Goal: Information Seeking & Learning: Check status

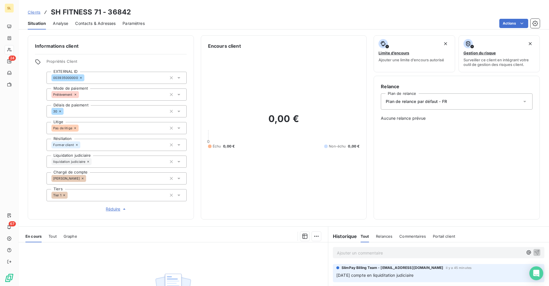
click at [64, 25] on span "Analyse" at bounding box center [60, 24] width 15 height 6
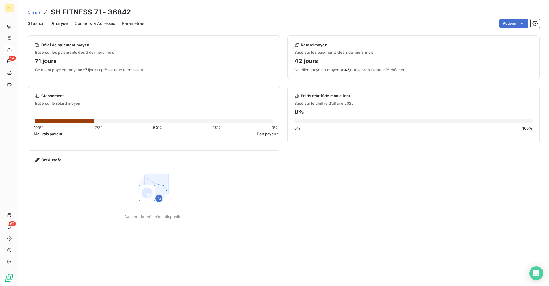
click at [30, 23] on span "Situation" at bounding box center [36, 24] width 17 height 6
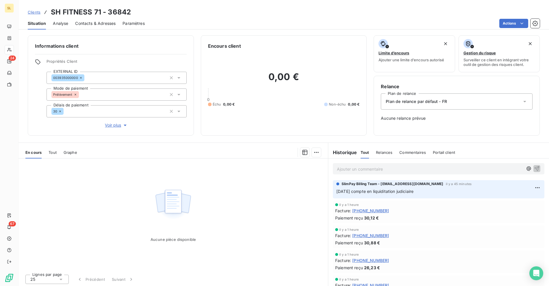
click at [36, 15] on link "Clients" at bounding box center [34, 12] width 13 height 6
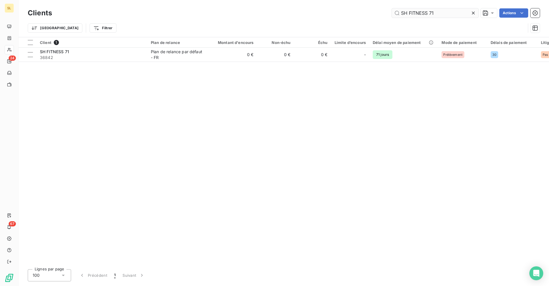
click at [436, 10] on input "SH FITNESS 71" at bounding box center [435, 12] width 87 height 9
click at [439, 13] on input "SH FITNESS 71" at bounding box center [435, 12] width 87 height 9
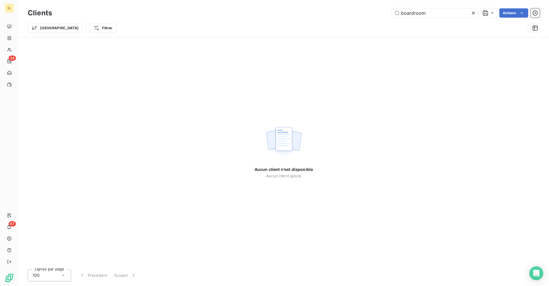
drag, startPoint x: 396, startPoint y: 5, endPoint x: 359, endPoint y: 9, distance: 37.5
click at [360, 8] on div "boardroom Actions" at bounding box center [299, 12] width 481 height 9
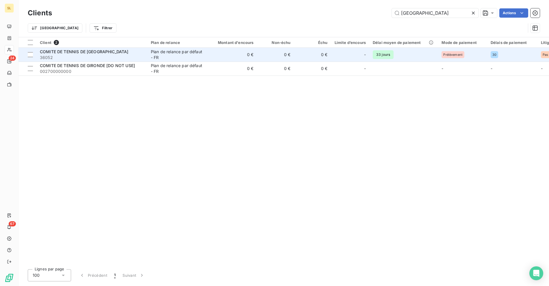
type input "[GEOGRAPHIC_DATA]"
click at [127, 53] on div "COMITE DE TENNIS DE [GEOGRAPHIC_DATA]" at bounding box center [92, 52] width 104 height 6
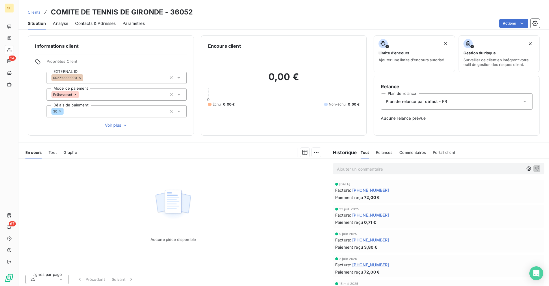
click at [273, 12] on div "Clients COMITE DE TENNIS DE GIRONDE - 36052" at bounding box center [284, 12] width 531 height 10
click at [306, 12] on div "Clients COMITE DE TENNIS DE GIRONDE - 36052" at bounding box center [284, 12] width 531 height 10
click at [207, 19] on div "Actions" at bounding box center [346, 23] width 388 height 9
click at [36, 14] on span "Clients" at bounding box center [34, 12] width 13 height 5
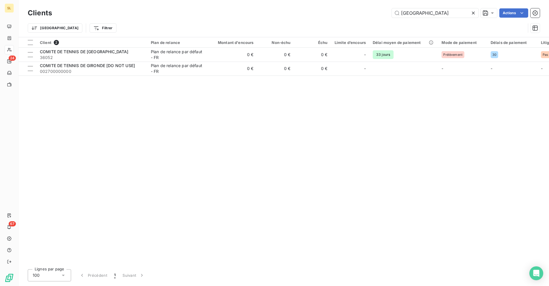
drag, startPoint x: 414, startPoint y: 12, endPoint x: 361, endPoint y: 10, distance: 52.4
click at [361, 10] on div "gironde Actions" at bounding box center [299, 12] width 481 height 9
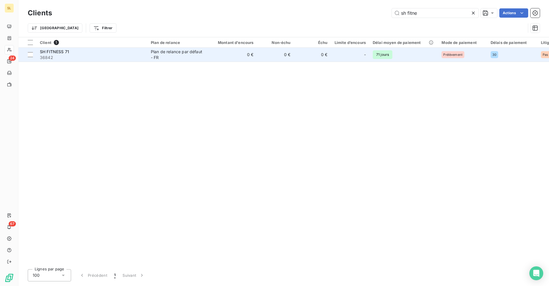
type input "sh fitne"
click at [112, 58] on span "36842" at bounding box center [92, 58] width 104 height 6
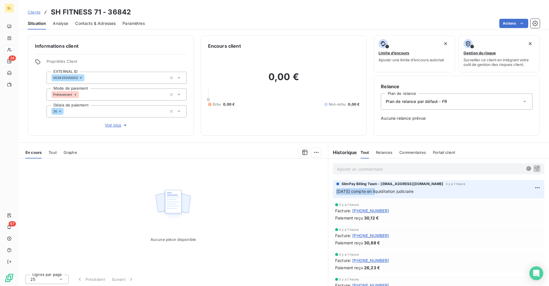
drag, startPoint x: 356, startPoint y: 193, endPoint x: 382, endPoint y: 192, distance: 26.0
click at [377, 192] on span "[DATE] compte en liquiditation judiciaire" at bounding box center [375, 191] width 77 height 5
drag, startPoint x: 413, startPoint y: 191, endPoint x: 443, endPoint y: 189, distance: 30.2
click at [414, 191] on span "[DATE] compte en liquiditation judiciaire" at bounding box center [375, 191] width 77 height 5
click at [443, 189] on p "[DATE] compte en liquiditation judiciaire" at bounding box center [439, 191] width 205 height 7
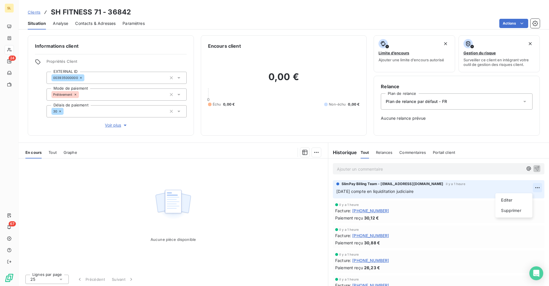
click at [530, 186] on html "SL 24 67 Clients SH FITNESS 71 - 36842 Situation Analyse Contacts & Adresses Pa…" at bounding box center [274, 143] width 549 height 286
click at [516, 202] on div "Editer" at bounding box center [514, 199] width 32 height 9
drag, startPoint x: 428, startPoint y: 192, endPoint x: 324, endPoint y: 189, distance: 104.4
click at [324, 189] on div "En cours Tout Graphe Aucune pièce disponible Lignes par page 25 Précédent Suiva…" at bounding box center [284, 215] width 531 height 145
click at [405, 174] on div "Ajouter un commentaire ﻿" at bounding box center [438, 168] width 221 height 21
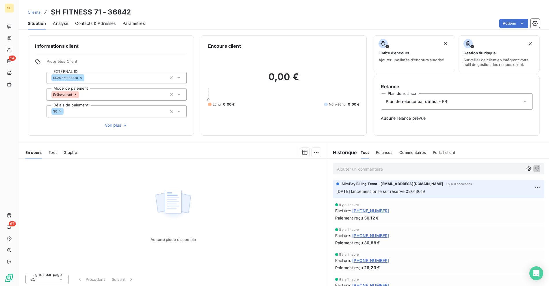
click at [410, 171] on p "Ajouter un commentaire ﻿" at bounding box center [430, 168] width 186 height 7
drag, startPoint x: 277, startPoint y: 162, endPoint x: 331, endPoint y: 123, distance: 66.3
click at [268, 162] on div "En cours Tout Graphe Aucune pièce disponible Lignes par page 25 Précédent Suiva…" at bounding box center [284, 215] width 531 height 145
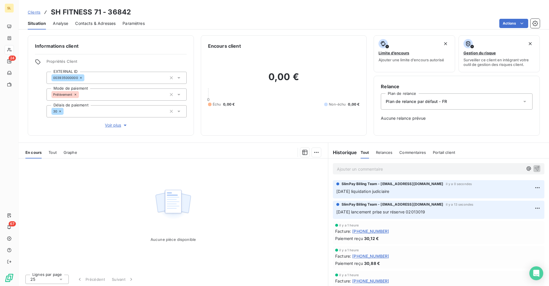
drag, startPoint x: 291, startPoint y: 23, endPoint x: 248, endPoint y: 2, distance: 47.5
click at [290, 23] on div "Actions" at bounding box center [346, 23] width 388 height 9
drag, startPoint x: 247, startPoint y: 17, endPoint x: 202, endPoint y: 16, distance: 45.1
click at [246, 17] on div "Clients SH FITNESS 71 - 36842" at bounding box center [284, 12] width 531 height 10
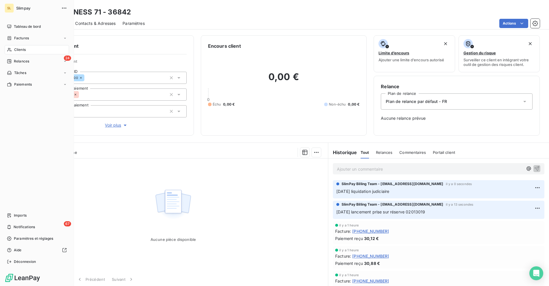
click at [19, 48] on span "Clients" at bounding box center [20, 49] width 12 height 5
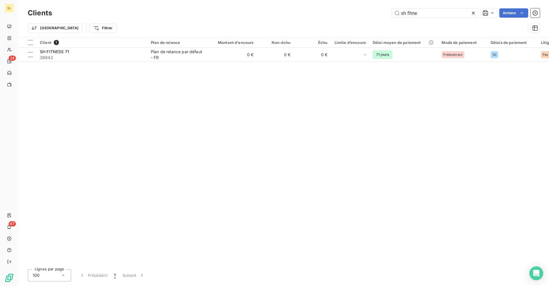
click at [211, 15] on div "sh fitne Actions" at bounding box center [299, 12] width 481 height 9
drag, startPoint x: 339, startPoint y: 12, endPoint x: 327, endPoint y: 12, distance: 11.6
click at [328, 12] on div "sh fitne Actions" at bounding box center [299, 12] width 481 height 9
click at [258, 26] on div "Trier Filtrer" at bounding box center [277, 28] width 498 height 11
click at [237, 94] on div "Client 1 Plan de relance Montant d'encours Non-échu Échu Limite d’encours Délai…" at bounding box center [284, 150] width 531 height 227
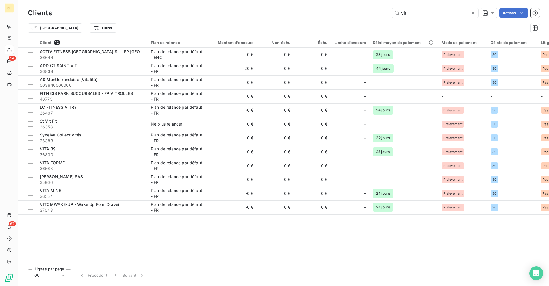
type input "IVOIRE"
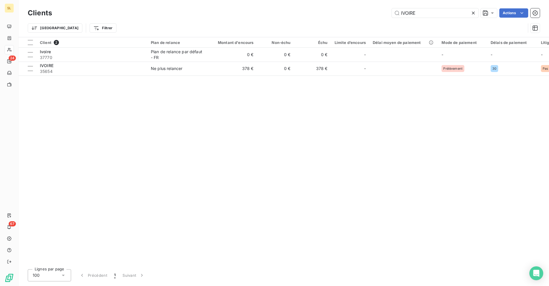
drag, startPoint x: 144, startPoint y: 124, endPoint x: 90, endPoint y: 57, distance: 86.1
click at [144, 121] on div "Client 2 Plan de relance Montant d'encours Non-échu Échu Limite d’encours Délai…" at bounding box center [284, 150] width 531 height 227
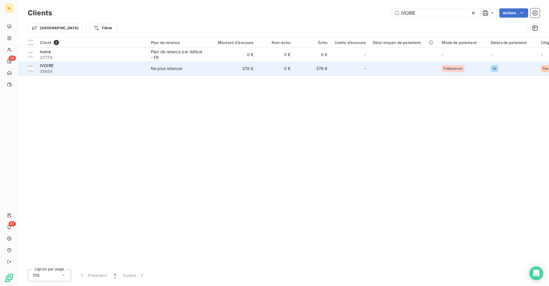
click at [90, 70] on span "35654" at bounding box center [92, 72] width 104 height 6
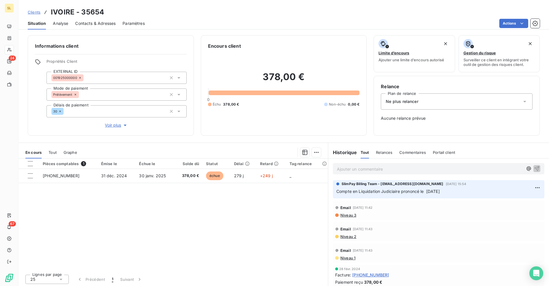
drag, startPoint x: 271, startPoint y: 13, endPoint x: 220, endPoint y: 16, distance: 51.3
click at [271, 13] on div "Clients IVOIRE - 35654" at bounding box center [284, 12] width 531 height 10
click at [33, 13] on span "Clients" at bounding box center [34, 12] width 13 height 5
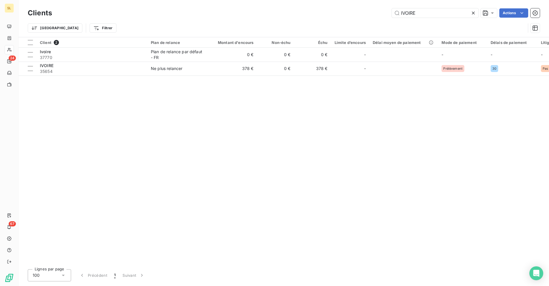
drag, startPoint x: 428, startPoint y: 15, endPoint x: 377, endPoint y: 11, distance: 50.8
click at [377, 11] on div "IVOIRE Actions" at bounding box center [299, 12] width 481 height 9
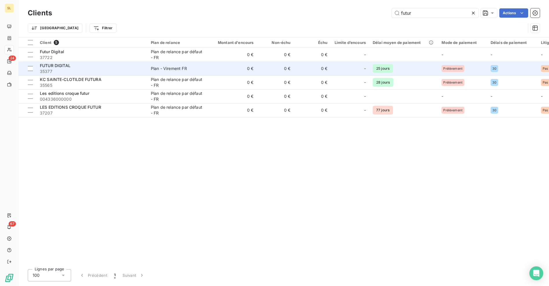
type input "futur"
click at [115, 69] on span "35377" at bounding box center [92, 72] width 104 height 6
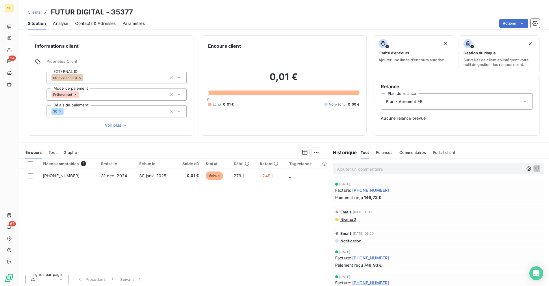
click at [335, 19] on div "Actions" at bounding box center [346, 23] width 388 height 9
click at [35, 14] on span "Clients" at bounding box center [34, 12] width 13 height 5
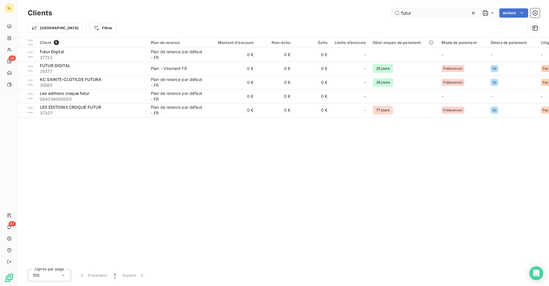
click at [410, 12] on input "futur" at bounding box center [435, 12] width 87 height 9
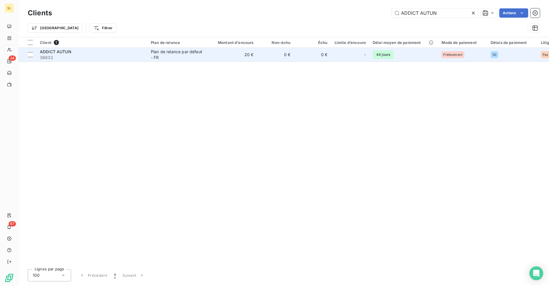
type input "ADDICT AUTUN"
click at [182, 56] on div "Plan de relance par défaut - FR" at bounding box center [177, 55] width 53 height 12
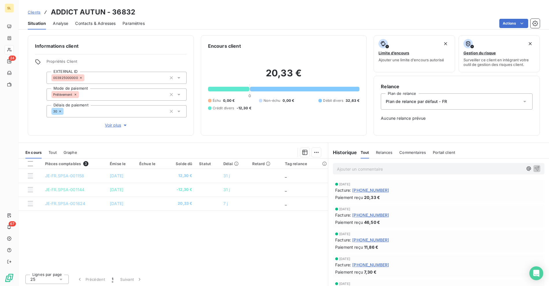
click at [292, 14] on div "Clients ADDICT AUTUN - 36832" at bounding box center [284, 12] width 531 height 10
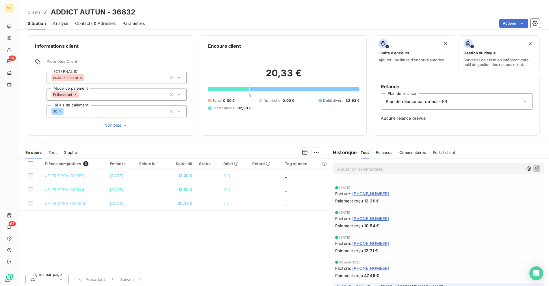
scroll to position [184, 0]
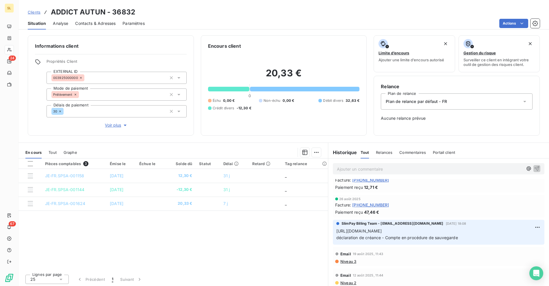
click at [88, 248] on div "Pièces comptables 3 Émise le Échue le Solde dû Statut Délai Retard Tag relance …" at bounding box center [174, 213] width 310 height 111
click at [107, 251] on div "Pièces comptables 3 Émise le Échue le Solde dû Statut Délai Retard Tag relance …" at bounding box center [174, 213] width 310 height 111
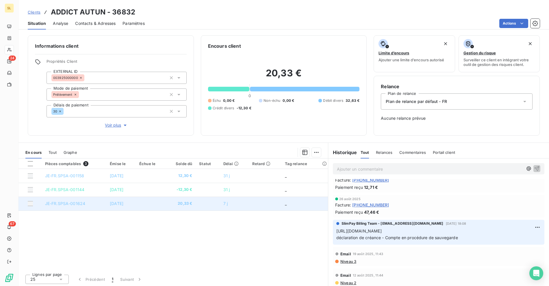
click at [114, 204] on span "[DATE]" at bounding box center [117, 203] width 14 height 5
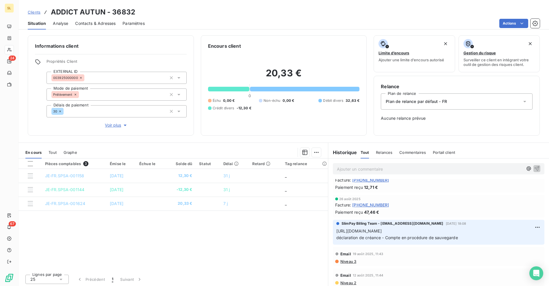
click at [136, 251] on div "Pièces comptables 3 Émise le Échue le Solde dû Statut Délai Retard Tag relance …" at bounding box center [174, 213] width 310 height 111
click at [537, 277] on div "Open Intercom Messenger" at bounding box center [536, 273] width 15 height 15
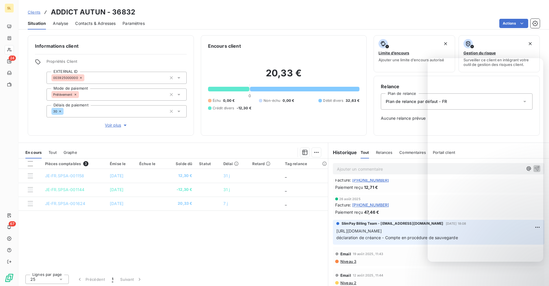
click at [219, 12] on div "Clients ADDICT AUTUN - 36832" at bounding box center [284, 12] width 531 height 10
click at [241, 36] on div "Encours client 20,33 € 0 Échu 0,00 € Non-échu 0,00 € Débit divers 32,63 € Crédi…" at bounding box center [284, 85] width 166 height 100
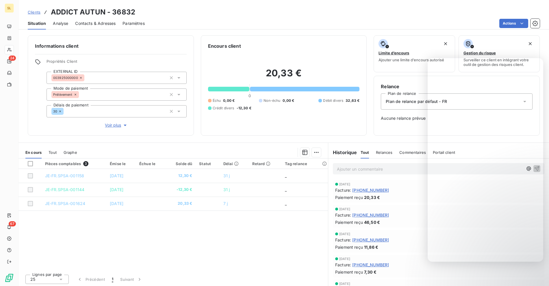
click at [198, 228] on div "Pièces comptables 3 Émise le Échue le Solde dû Statut Délai Retard Tag relance …" at bounding box center [174, 213] width 310 height 111
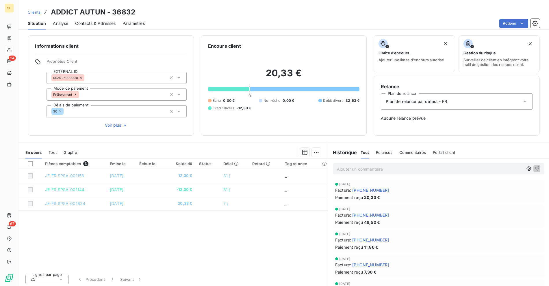
click at [107, 232] on div "Pièces comptables 3 Émise le Échue le Solde dû Statut Délai Retard Tag relance …" at bounding box center [174, 213] width 310 height 111
click at [142, 231] on div "Pièces comptables 3 Émise le Échue le Solde dû Statut Délai Retard Tag relance …" at bounding box center [174, 213] width 310 height 111
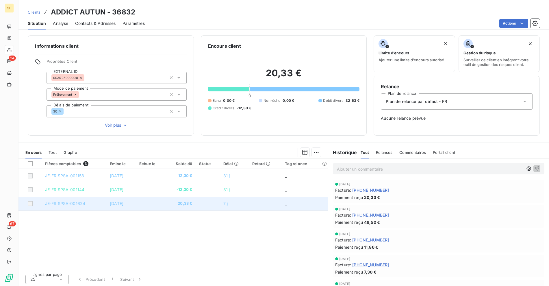
click at [108, 209] on td "[DATE]" at bounding box center [120, 204] width 29 height 14
drag, startPoint x: 40, startPoint y: 205, endPoint x: 91, endPoint y: 205, distance: 51.5
click at [91, 205] on tr "JE-FR.SPSA-001624 29 sept. 2025 20,33 € 7 j _" at bounding box center [174, 204] width 310 height 14
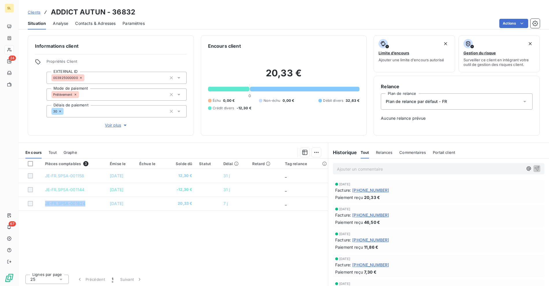
copy tr "JE-FR.SPSA-001624"
click at [216, 230] on div "Pièces comptables 3 Émise le Échue le Solde dû Statut Délai Retard Tag relance …" at bounding box center [174, 213] width 310 height 111
click at [120, 226] on div "Pièces comptables 3 Émise le Échue le Solde dû Statut Délai Retard Tag relance …" at bounding box center [174, 213] width 310 height 111
click at [178, 25] on div "Actions" at bounding box center [346, 23] width 388 height 9
click at [62, 10] on h3 "ADDICT AUTUN - 36832" at bounding box center [93, 12] width 84 height 10
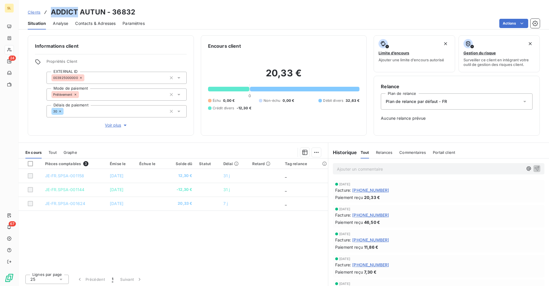
drag, startPoint x: 62, startPoint y: 10, endPoint x: 86, endPoint y: 9, distance: 23.1
click at [63, 10] on h3 "ADDICT AUTUN - 36832" at bounding box center [93, 12] width 84 height 10
click at [86, 9] on h3 "ADDICT AUTUN - 36832" at bounding box center [93, 12] width 84 height 10
copy h3 "ADDICT AUTUN"
drag, startPoint x: 106, startPoint y: 29, endPoint x: 95, endPoint y: 28, distance: 11.3
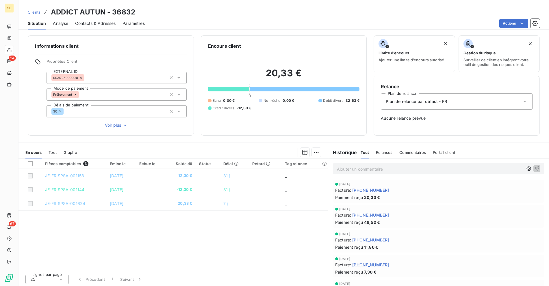
click at [106, 29] on div "Situation Analyse Contacts & Adresses Paramètres Actions" at bounding box center [284, 23] width 531 height 12
click at [100, 23] on span "Contacts & Adresses" at bounding box center [95, 24] width 40 height 6
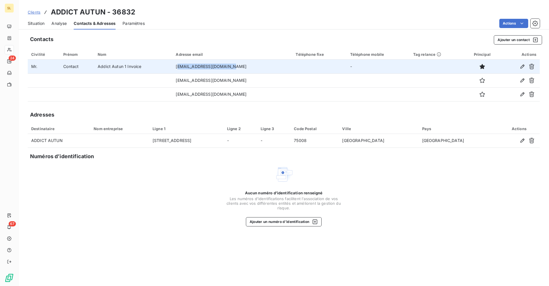
drag, startPoint x: 213, startPoint y: 67, endPoint x: 249, endPoint y: 71, distance: 35.9
click at [249, 71] on td "groupeshinvest@gmail.com" at bounding box center [232, 67] width 120 height 14
copy td "roupeshinvest@gmail.com"
drag, startPoint x: 176, startPoint y: 67, endPoint x: 249, endPoint y: 70, distance: 72.9
click at [249, 70] on td "groupeshinvest@gmail.com" at bounding box center [232, 67] width 120 height 14
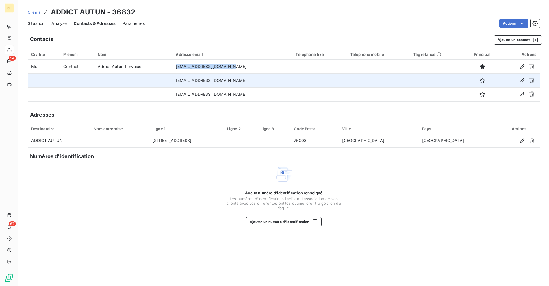
copy td "groupeshinvest@gmail.com"
drag, startPoint x: 248, startPoint y: 81, endPoint x: 172, endPoint y: 80, distance: 75.5
click at [172, 80] on tr "chaari.fitnessaddict@gmail.com" at bounding box center [284, 80] width 512 height 14
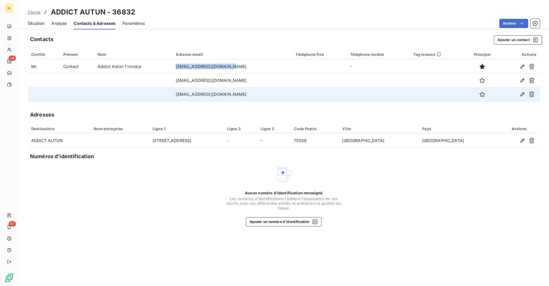
copy tr "chaari.fitnessaddict@gmail.com"
drag, startPoint x: 226, startPoint y: 94, endPoint x: 176, endPoint y: 94, distance: 50.3
click at [176, 94] on td "jpruvot.groupeshinvest@gmail.com" at bounding box center [232, 94] width 120 height 14
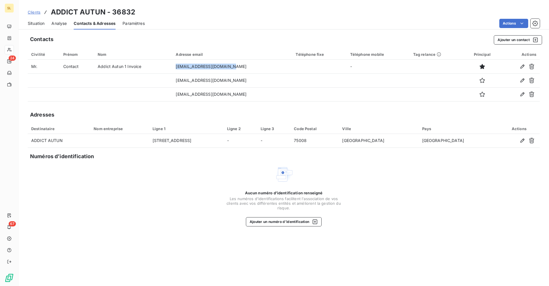
copy td "jpruvot.groupeshinvest@gmail.com"
click at [40, 28] on div "Situation" at bounding box center [36, 23] width 17 height 12
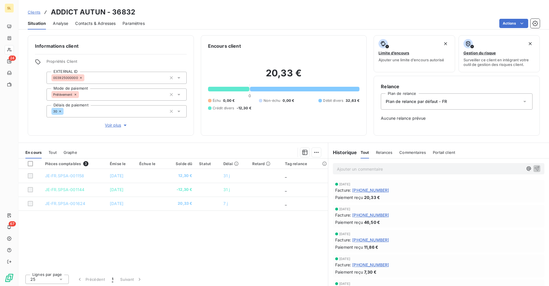
click at [36, 10] on span "Clients" at bounding box center [34, 12] width 13 height 5
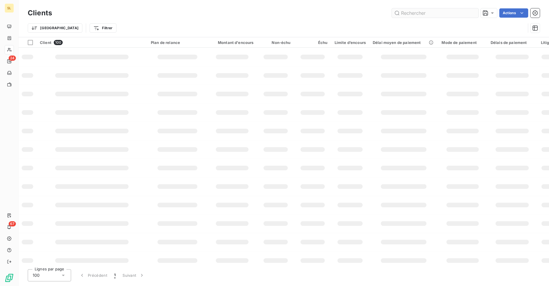
click at [421, 16] on input "text" at bounding box center [435, 12] width 87 height 9
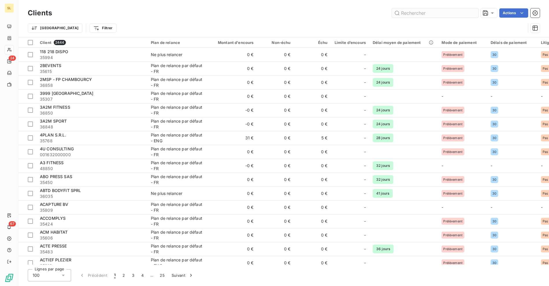
click at [421, 14] on input "text" at bounding box center [435, 12] width 87 height 9
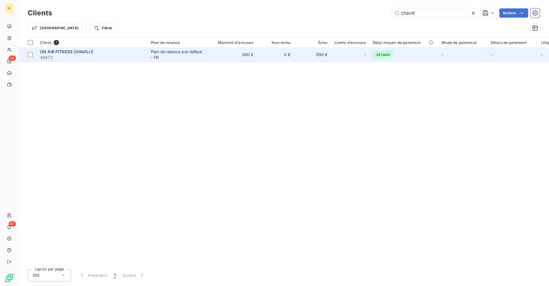
type input "chavill"
click at [161, 55] on div "Plan de relance par défaut - FR" at bounding box center [177, 55] width 53 height 12
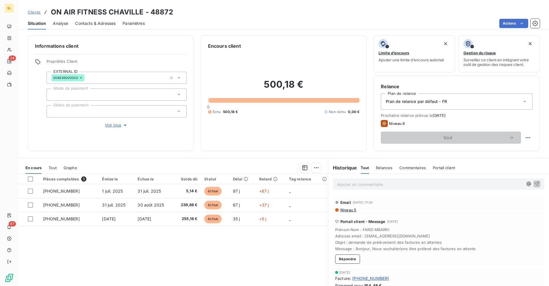
click at [218, 244] on div "Pièces comptables 3 Émise le Échue le Solde dû Statut Délai Retard Tag relance …" at bounding box center [174, 229] width 310 height 111
click at [229, 246] on div "Pièces comptables 3 Émise le Échue le Solde dû Statut Délai Retard Tag relance …" at bounding box center [174, 229] width 310 height 111
click at [57, 10] on h3 "ON AIR FITNESS CHAVILLE - 48872" at bounding box center [112, 12] width 122 height 10
drag, startPoint x: 57, startPoint y: 10, endPoint x: 118, endPoint y: 12, distance: 61.0
click at [57, 10] on h3 "ON AIR FITNESS CHAVILLE - 48872" at bounding box center [112, 12] width 122 height 10
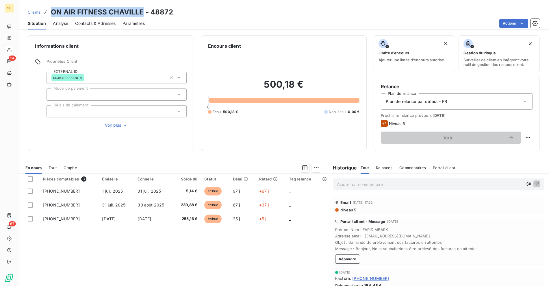
drag, startPoint x: 118, startPoint y: 12, endPoint x: 122, endPoint y: 12, distance: 3.5
click at [118, 12] on h3 "ON AIR FITNESS CHAVILLE - 48872" at bounding box center [112, 12] width 122 height 10
copy h3 "ON AIR FITNESS CHAVILLE"
drag, startPoint x: 364, startPoint y: 246, endPoint x: 413, endPoint y: 251, distance: 48.8
click at [413, 251] on div "Portail client - Message 26 sept. 2025 Prénom Nom : FARID MBARKI Adresse email …" at bounding box center [439, 241] width 212 height 49
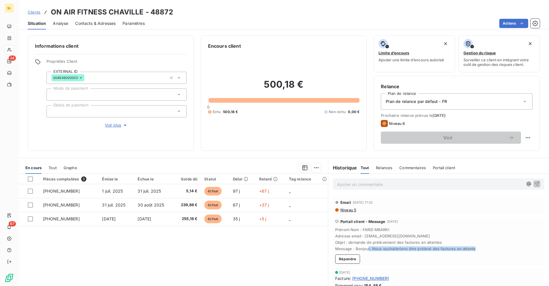
click at [446, 247] on span "Message : Bonjour, Nous souhaiterions être prélevé des factures en attente" at bounding box center [438, 248] width 207 height 5
click at [470, 247] on span "Message : Bonjour, Nous souhaiterions être prélevé des factures en attente" at bounding box center [438, 248] width 207 height 5
click at [117, 247] on div "Pièces comptables 3 Émise le Échue le Solde dû Statut Délai Retard Tag relance …" at bounding box center [174, 229] width 310 height 111
click at [180, 246] on div "Pièces comptables 3 Émise le Échue le Solde dû Statut Délai Retard Tag relance …" at bounding box center [174, 229] width 310 height 111
click at [357, 179] on div "Ajouter un commentaire ﻿" at bounding box center [439, 183] width 212 height 11
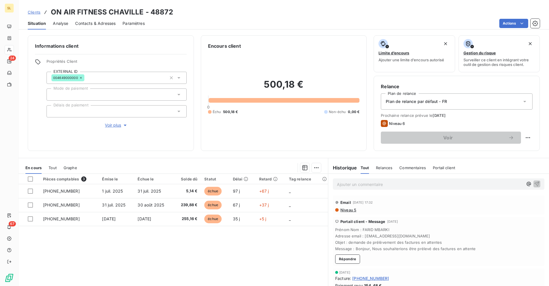
click at [357, 185] on p "Ajouter un commentaire ﻿" at bounding box center [430, 184] width 186 height 7
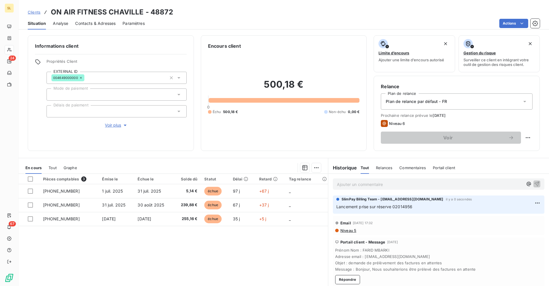
click at [286, 19] on div "Actions" at bounding box center [346, 23] width 388 height 9
drag, startPoint x: 276, startPoint y: 5, endPoint x: 273, endPoint y: 2, distance: 4.7
click at [276, 5] on div "Clients ON AIR FITNESS CHAVILLE - 48872 Situation Analyse Contacts & Adresses P…" at bounding box center [284, 14] width 531 height 29
click at [37, 14] on span "Clients" at bounding box center [34, 12] width 13 height 5
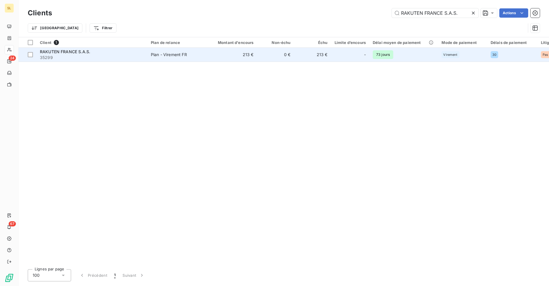
type input "RAKUTEN FRANCE S.A.S."
click at [180, 59] on td "Plan - Virement FR" at bounding box center [177, 55] width 60 height 14
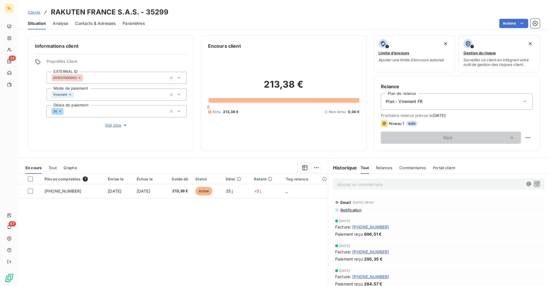
click at [220, 221] on div "Pièces comptables 1 Émise le Échue le Solde dû Statut Délai Retard Tag relance …" at bounding box center [174, 229] width 310 height 111
click at [234, 221] on div "Pièces comptables 1 Émise le Échue le Solde dû Statut Délai Retard Tag relance …" at bounding box center [174, 229] width 310 height 111
click at [37, 10] on span "Clients" at bounding box center [34, 12] width 13 height 5
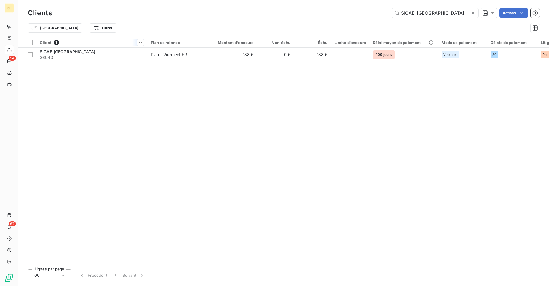
type input "SICAE-OISE"
click at [121, 56] on span "36940" at bounding box center [92, 58] width 104 height 6
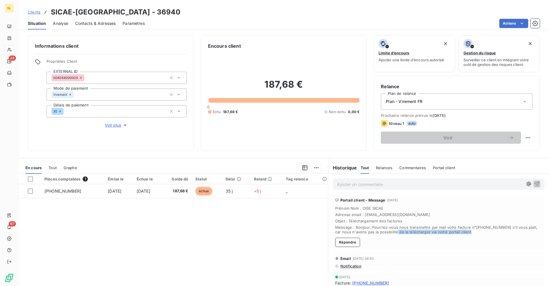
drag, startPoint x: 389, startPoint y: 233, endPoint x: 468, endPoint y: 230, distance: 79.0
click at [468, 230] on span "Message : Bonjour, Pourriez-vous nous transmettre par mail votre facture n°25-0…" at bounding box center [438, 229] width 207 height 9
click at [479, 230] on span "Message : Bonjour, Pourriez-vous nous transmettre par mail votre facture n°25-0…" at bounding box center [438, 229] width 207 height 9
click at [484, 230] on span "Message : Bonjour, Pourriez-vous nous transmettre par mail votre facture n°25-0…" at bounding box center [438, 229] width 207 height 9
click at [179, 226] on div "Pièces comptables 1 Émise le Échue le Solde dû Statut Délai Retard Tag relance …" at bounding box center [174, 229] width 310 height 111
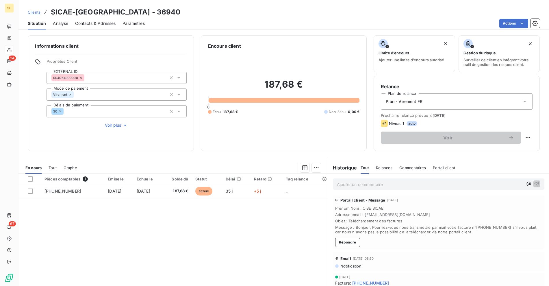
click at [366, 215] on span "Adresse email : compta.fournisseurs@sicae-oise.fr" at bounding box center [438, 214] width 207 height 5
click at [349, 221] on span "Objet : Téléchargement des factures" at bounding box center [438, 221] width 207 height 5
drag, startPoint x: 255, startPoint y: 83, endPoint x: 309, endPoint y: 83, distance: 53.8
click at [310, 82] on h2 "187,68 €" at bounding box center [284, 87] width 152 height 17
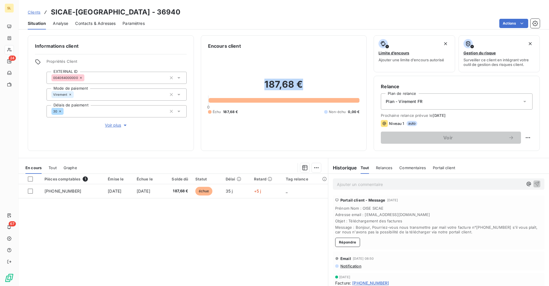
click at [39, 13] on span "Clients" at bounding box center [34, 12] width 13 height 5
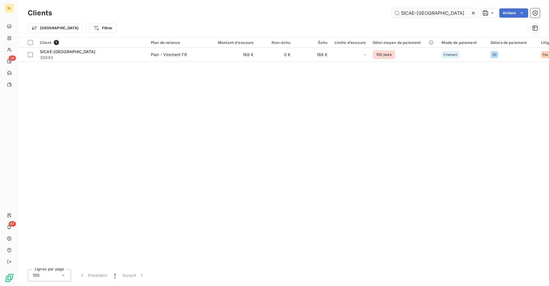
click at [420, 10] on input "SICAE-OISE" at bounding box center [435, 12] width 87 height 9
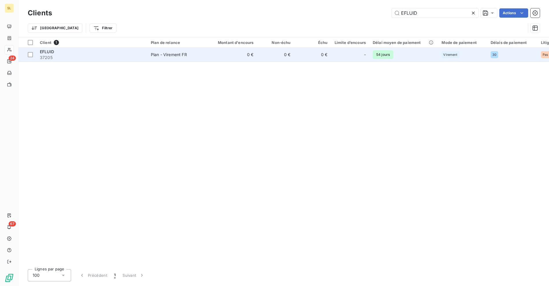
type input "EFLUID"
click at [114, 55] on span "37205" at bounding box center [92, 58] width 104 height 6
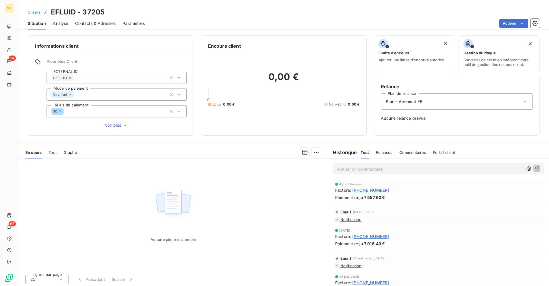
click at [32, 12] on span "Clients" at bounding box center [34, 12] width 13 height 5
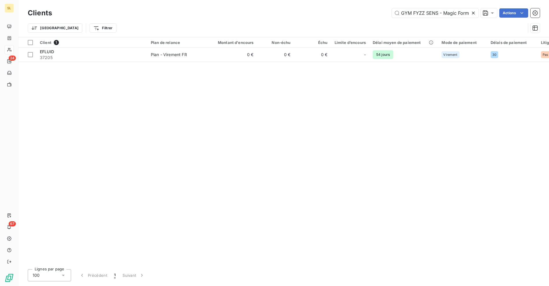
scroll to position [0, 12]
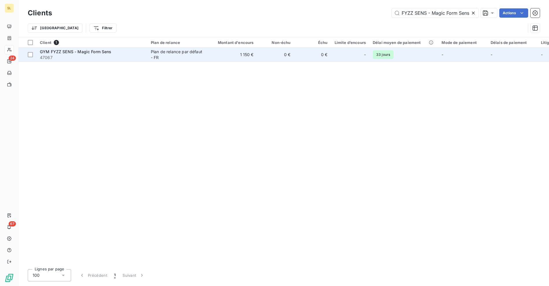
type input "GYM FYZZ SENS - Magic Form Sens"
click at [166, 56] on div "Plan de relance par défaut - FR" at bounding box center [177, 55] width 53 height 12
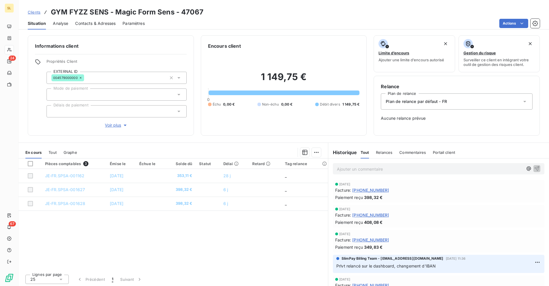
click at [56, 11] on h3 "GYM FYZZ SENS - Magic Form Sens - 47067" at bounding box center [127, 12] width 153 height 10
click at [111, 8] on h3 "GYM FYZZ SENS - Magic Form Sens - 47067" at bounding box center [127, 12] width 153 height 10
click at [137, 9] on h3 "GYM FYZZ SENS - Magic Form Sens - 47067" at bounding box center [127, 12] width 153 height 10
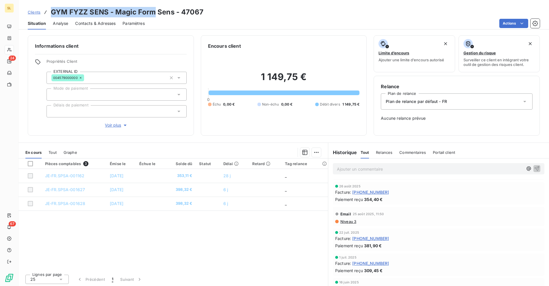
scroll to position [80, 0]
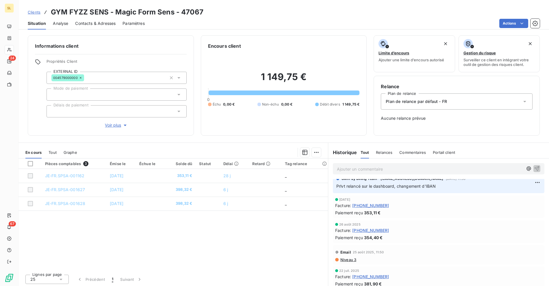
click at [344, 258] on span "Niveau 3" at bounding box center [348, 259] width 16 height 5
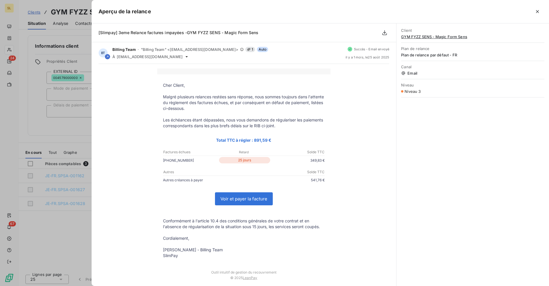
click at [265, 73] on p at bounding box center [244, 72] width 162 height 6
click at [69, 122] on div at bounding box center [274, 143] width 549 height 286
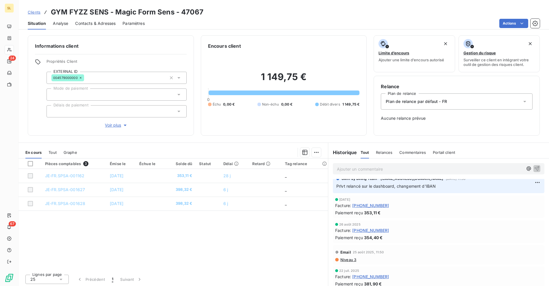
click at [33, 13] on span "Clients" at bounding box center [34, 12] width 13 height 5
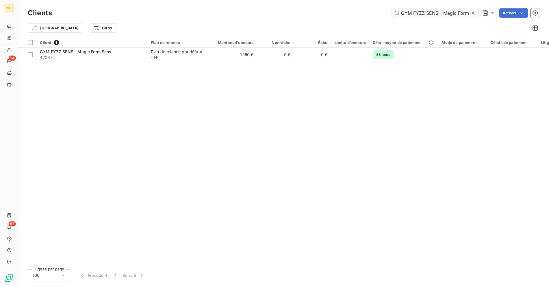
scroll to position [0, 12]
click at [419, 11] on input "GYM FYZZ SENS - Magic Form Sens" at bounding box center [435, 12] width 87 height 9
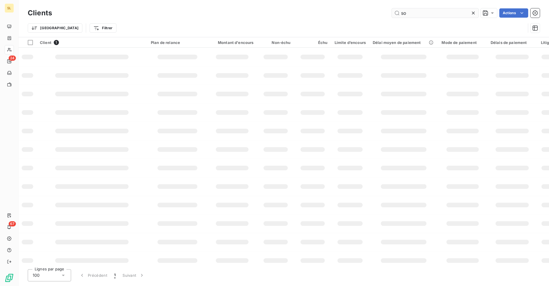
scroll to position [0, 0]
type input "solocal"
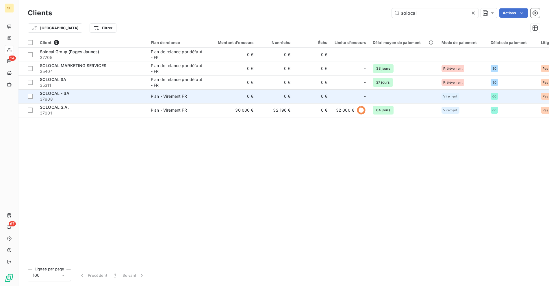
click at [159, 98] on div "Plan - Virement FR" at bounding box center [169, 96] width 36 height 6
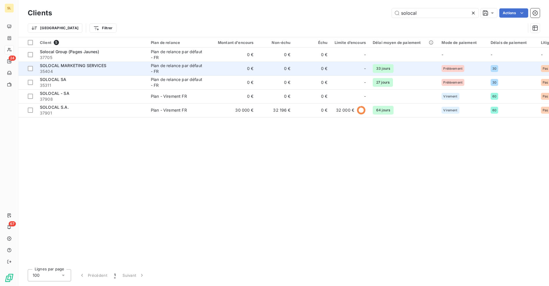
click at [80, 68] on div "SOLOCAL MARKETING SERVICES" at bounding box center [92, 66] width 104 height 6
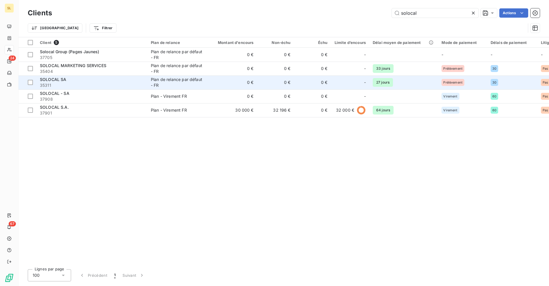
click at [108, 80] on div "SOLOCAL SA" at bounding box center [92, 80] width 104 height 6
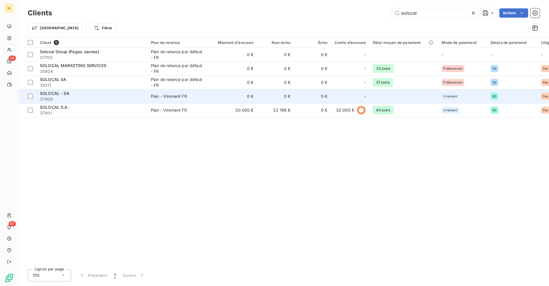
click at [164, 98] on div "Plan - Virement FR" at bounding box center [169, 96] width 36 height 6
